Goal: Task Accomplishment & Management: Manage account settings

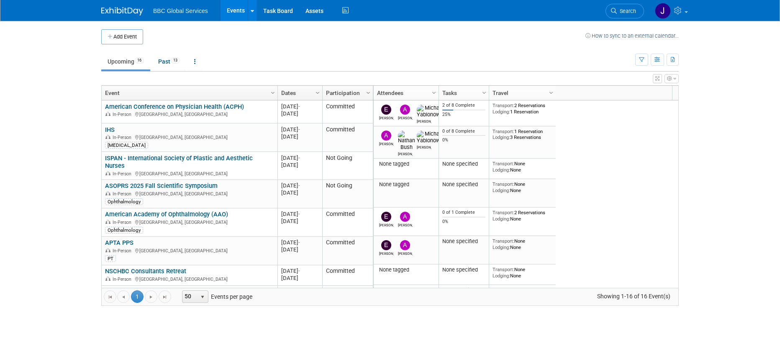
scroll to position [52, 0]
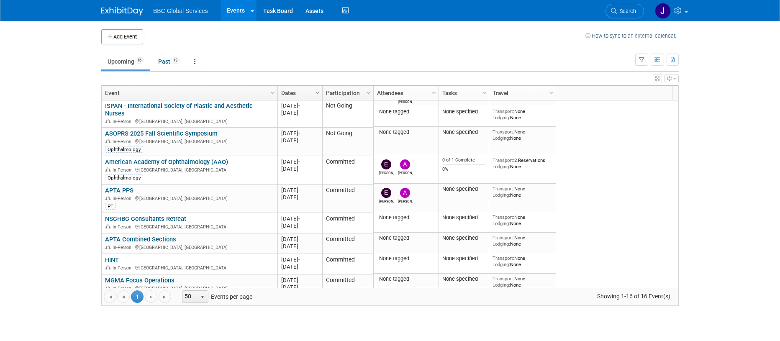
click at [124, 13] on img at bounding box center [122, 11] width 42 height 8
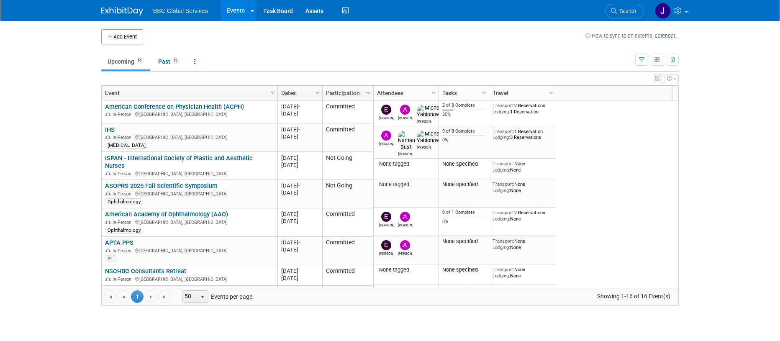
click at [186, 107] on link "American Conference on Physician Health (ACPH)" at bounding box center [174, 107] width 139 height 8
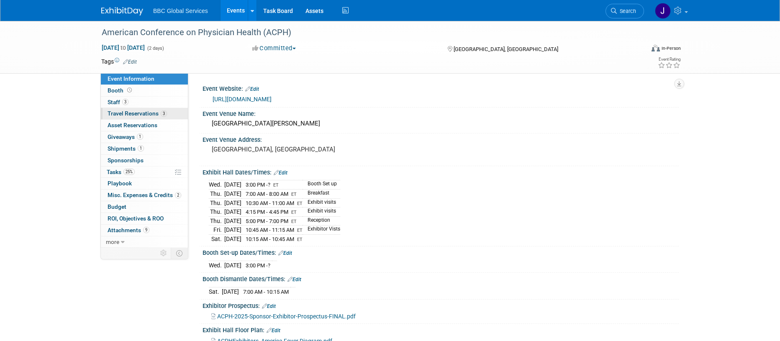
click at [148, 116] on span "Travel Reservations 3" at bounding box center [137, 113] width 59 height 7
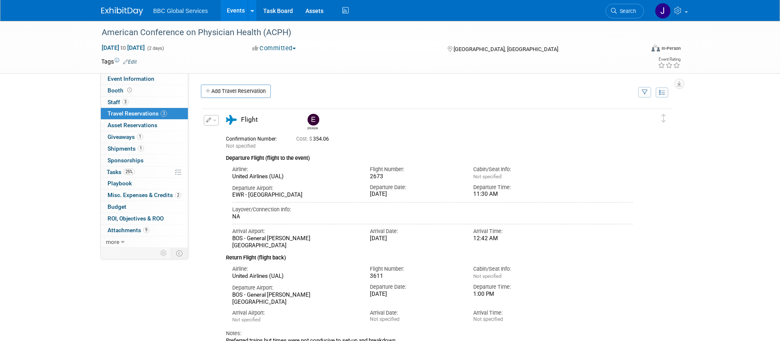
click at [118, 13] on img at bounding box center [122, 11] width 42 height 8
